Goal: Transaction & Acquisition: Obtain resource

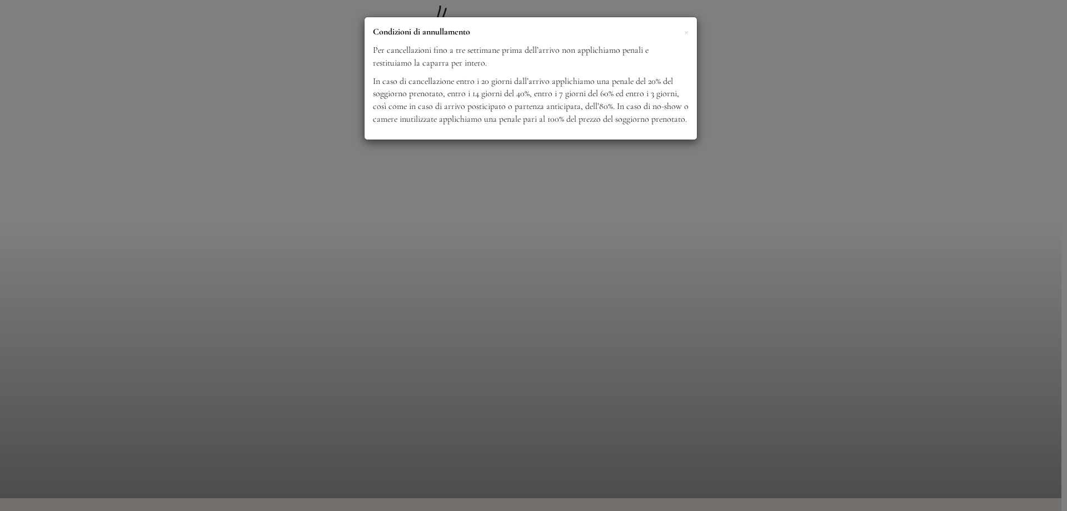
click at [483, 251] on div "× Condizioni di annullamento Per cancellazioni fino a tre settimane prima dell’…" at bounding box center [533, 255] width 1067 height 511
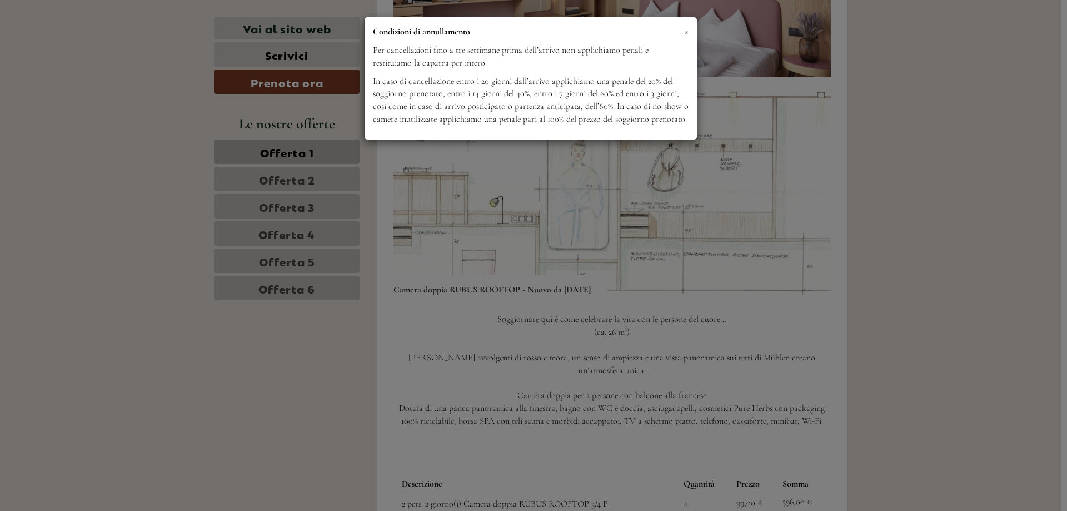
click at [688, 32] on span "×" at bounding box center [686, 31] width 4 height 14
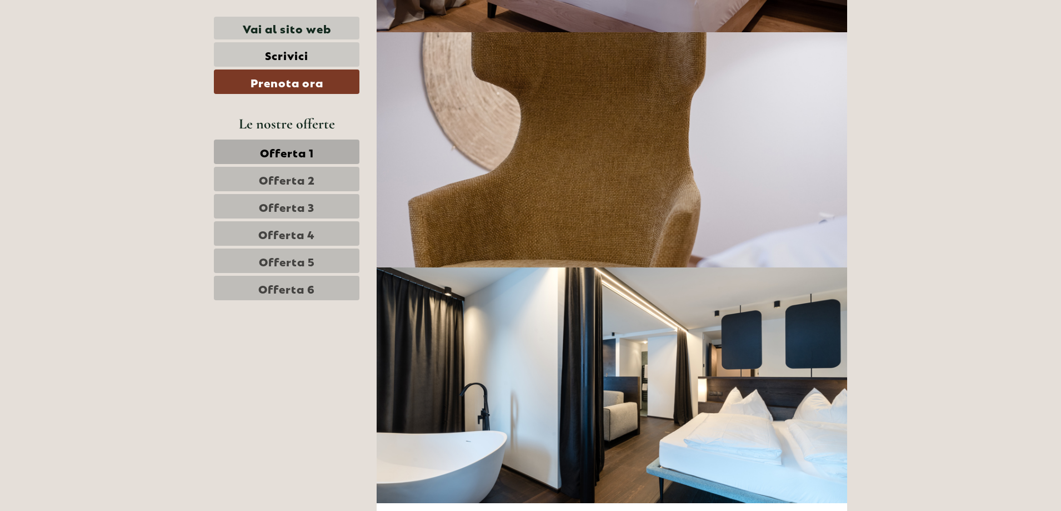
scroll to position [7167, 0]
